Goal: Find specific page/section: Locate a particular part of the current website

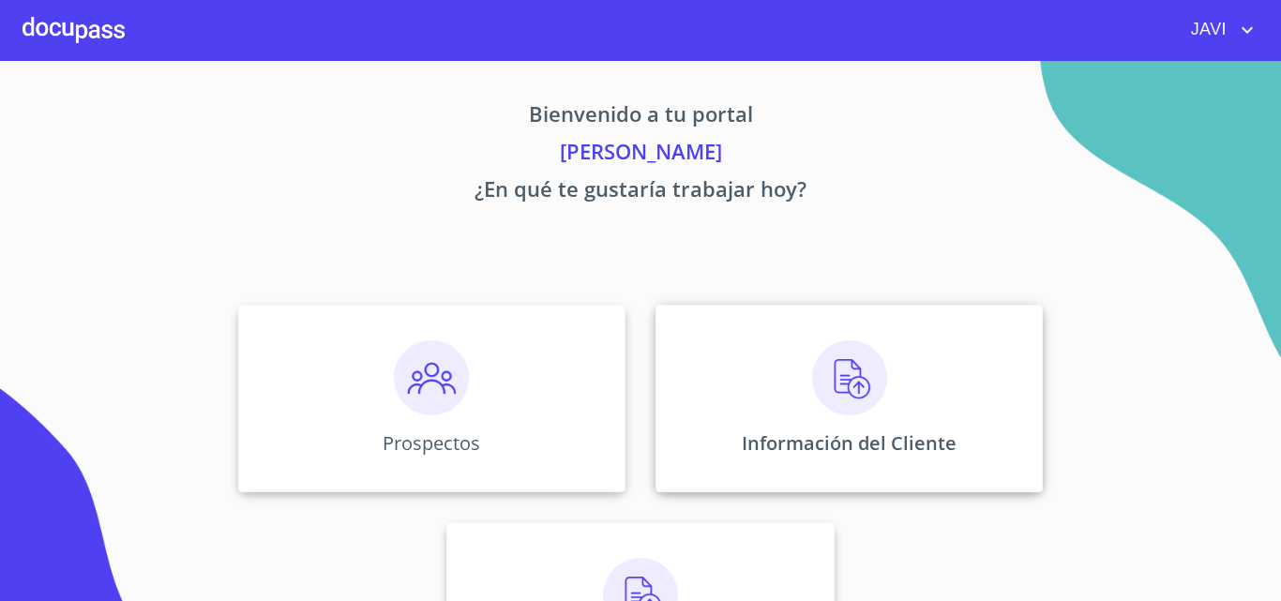
click at [846, 388] on img at bounding box center [849, 377] width 75 height 75
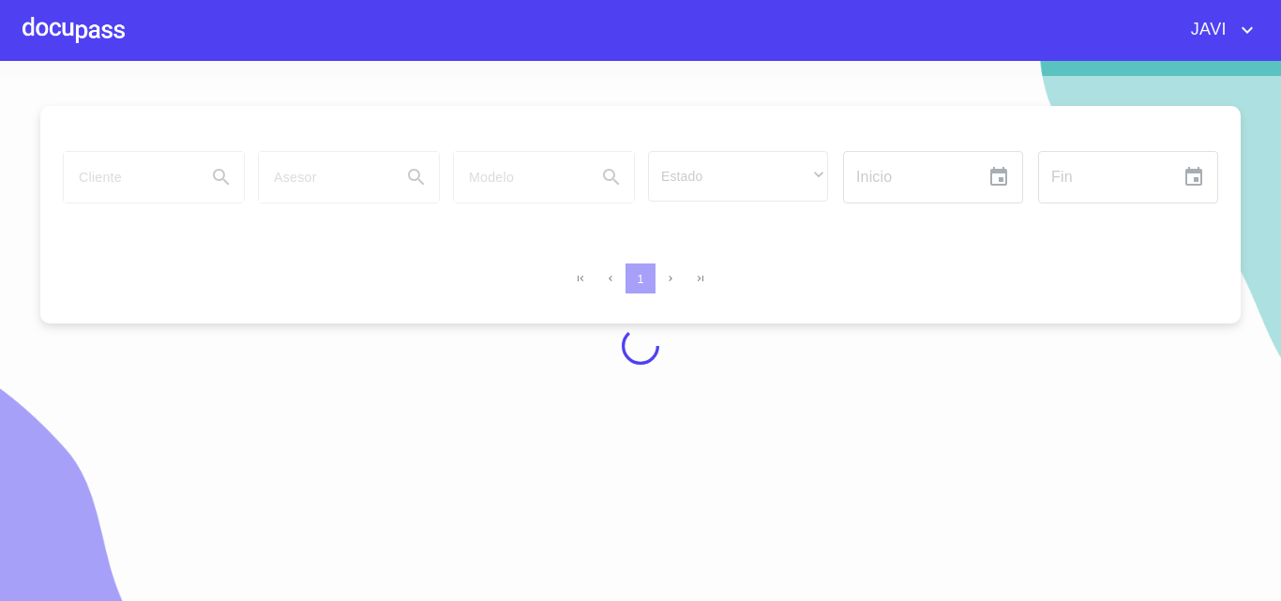
click at [133, 174] on div at bounding box center [640, 346] width 1281 height 540
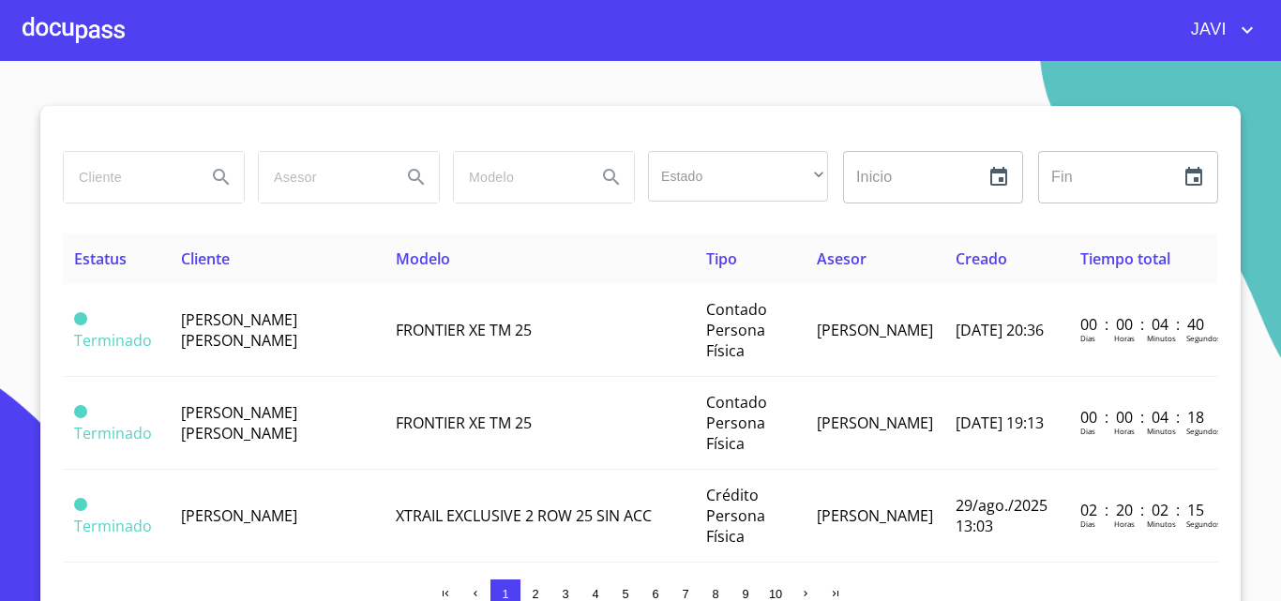
click at [133, 174] on input "search" at bounding box center [128, 177] width 128 height 51
type input "[PERSON_NAME]"
click at [214, 174] on icon "Search" at bounding box center [221, 177] width 23 height 23
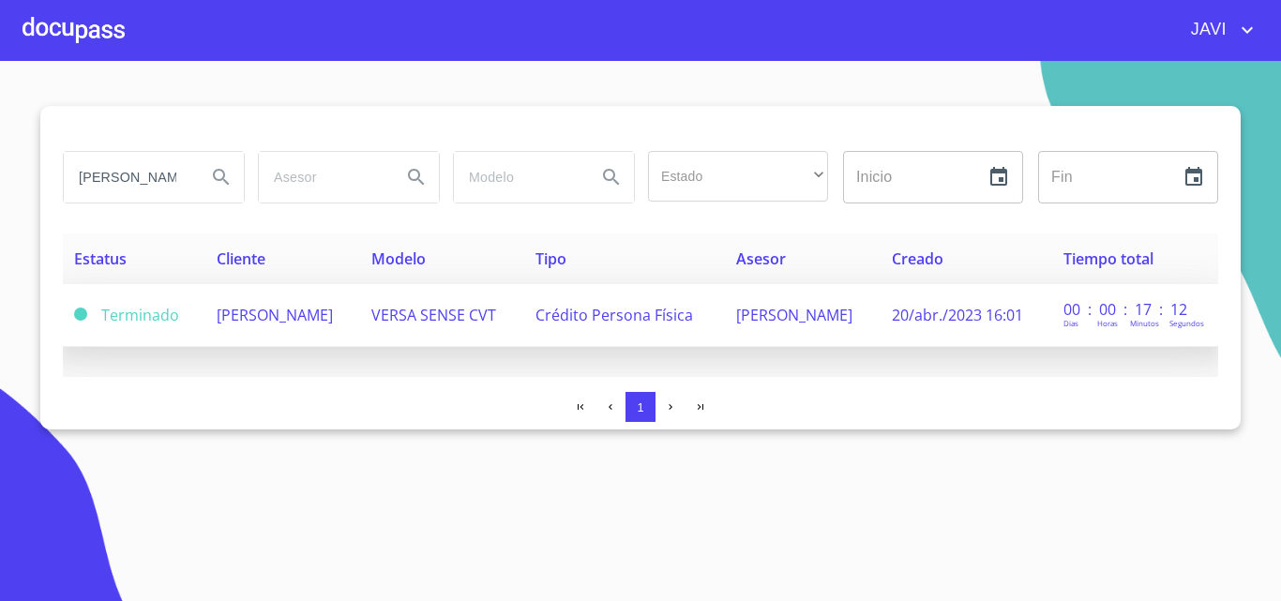
click at [303, 318] on span "[PERSON_NAME]" at bounding box center [275, 315] width 116 height 21
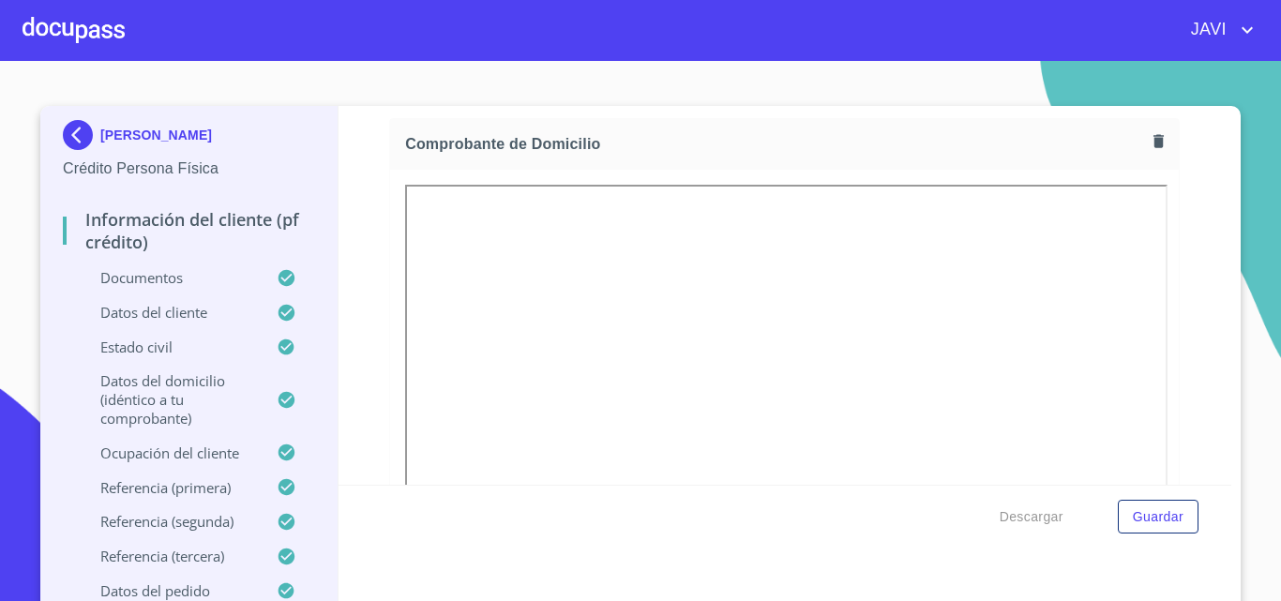
scroll to position [657, 0]
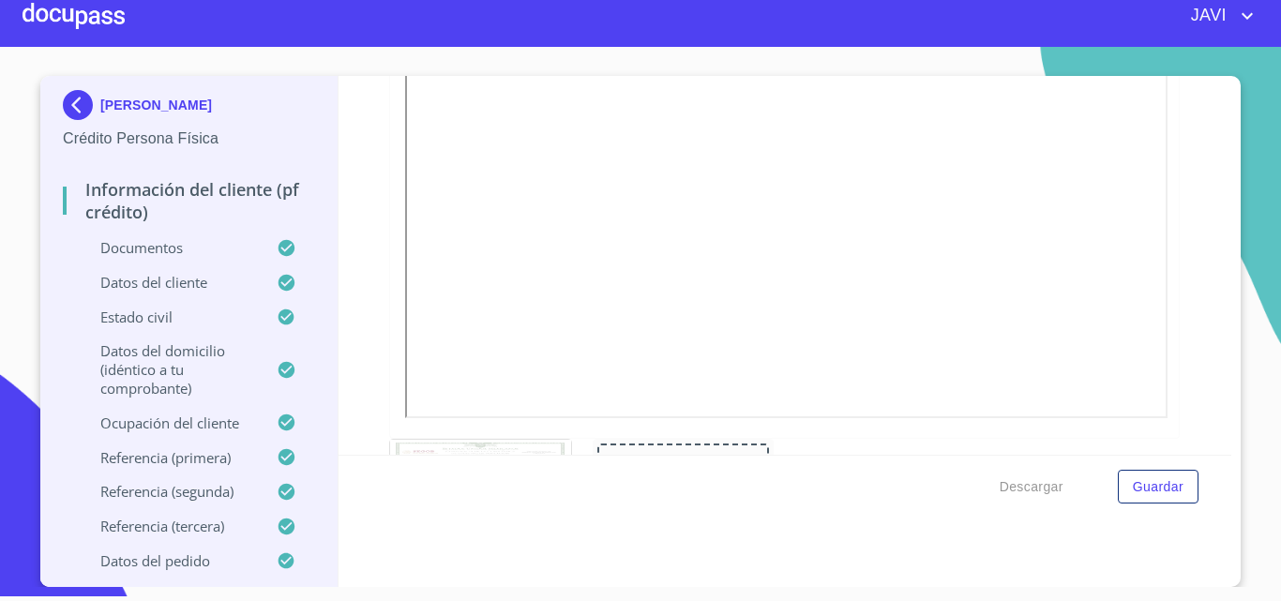
scroll to position [4351, 0]
